Goal: Information Seeking & Learning: Find specific fact

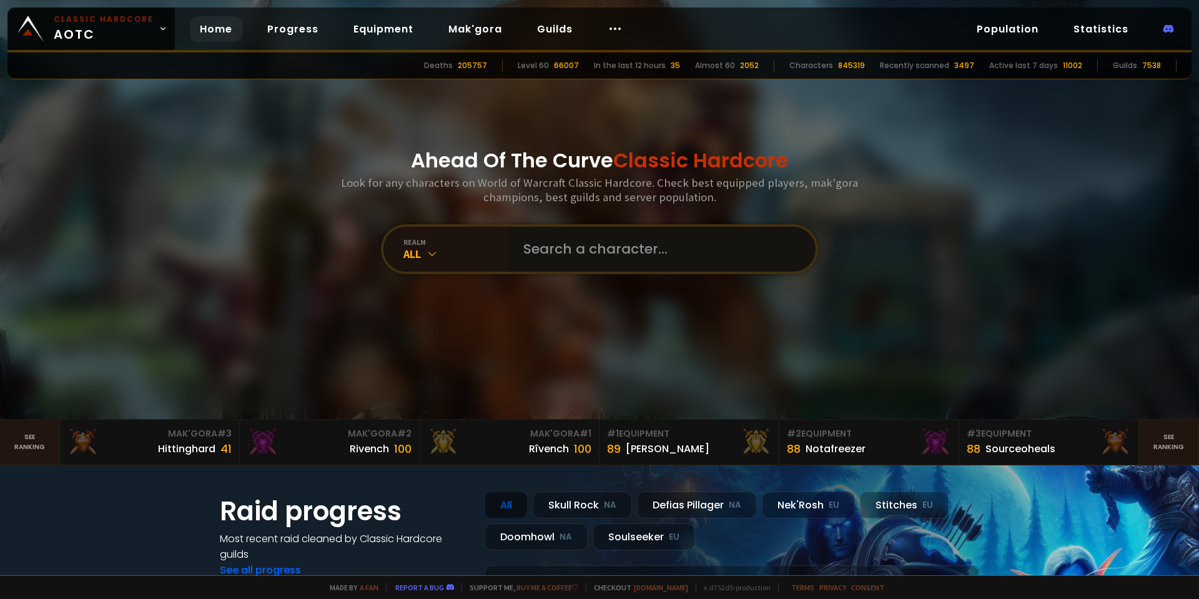
click at [598, 239] on input "text" at bounding box center [658, 249] width 285 height 45
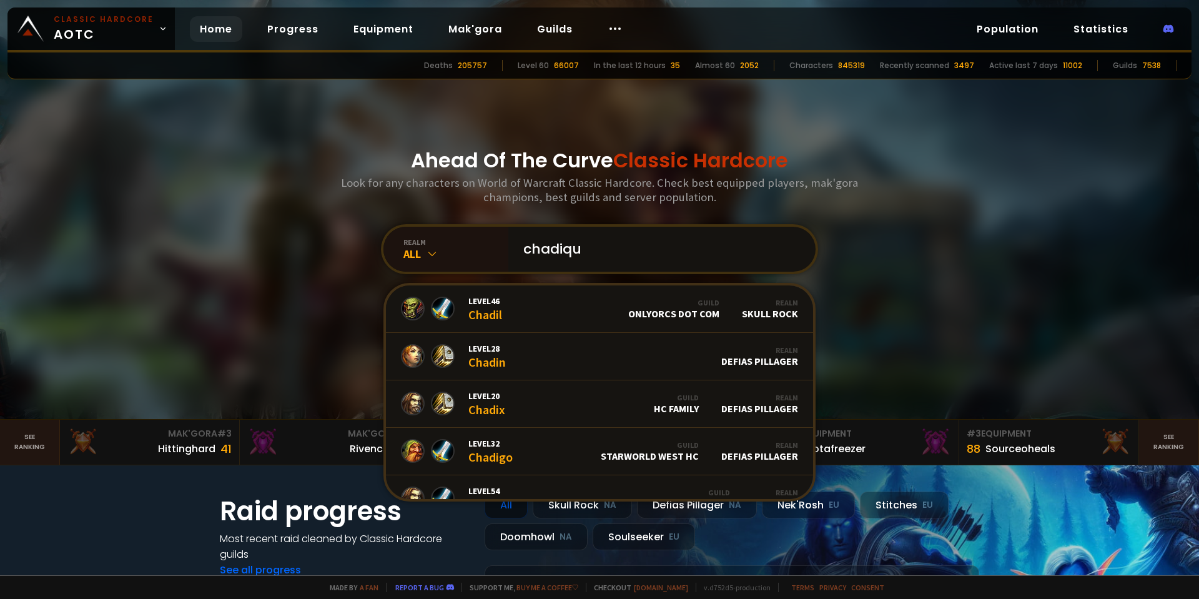
type input "chadiqus"
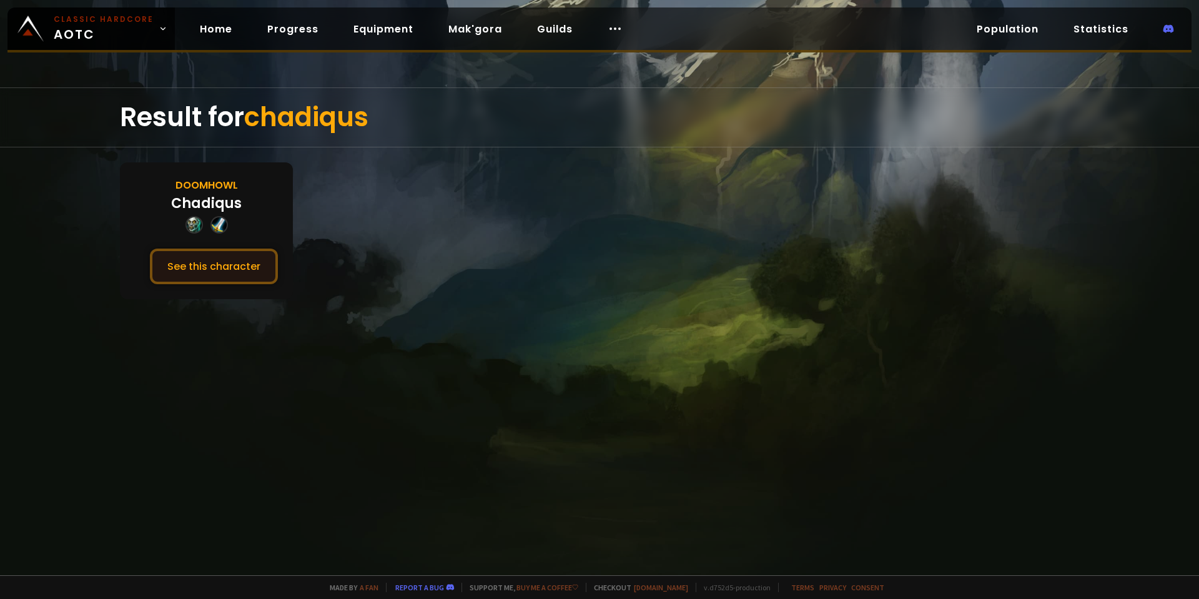
click at [252, 276] on button "See this character" at bounding box center [214, 267] width 128 height 36
